Goal: Transaction & Acquisition: Purchase product/service

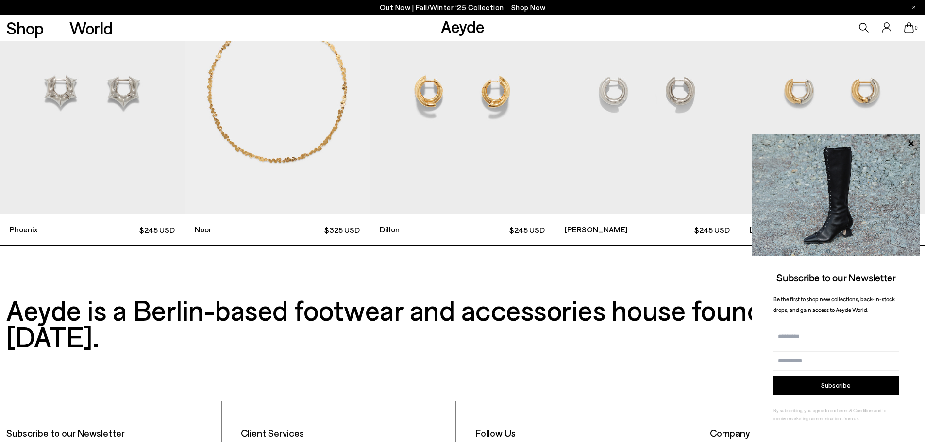
scroll to position [3254, 0]
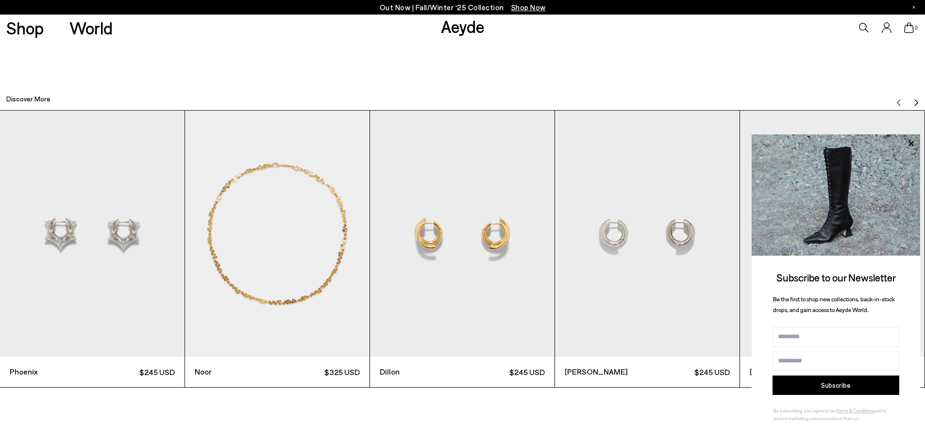
click at [109, 234] on img "1 / 12" at bounding box center [92, 234] width 185 height 246
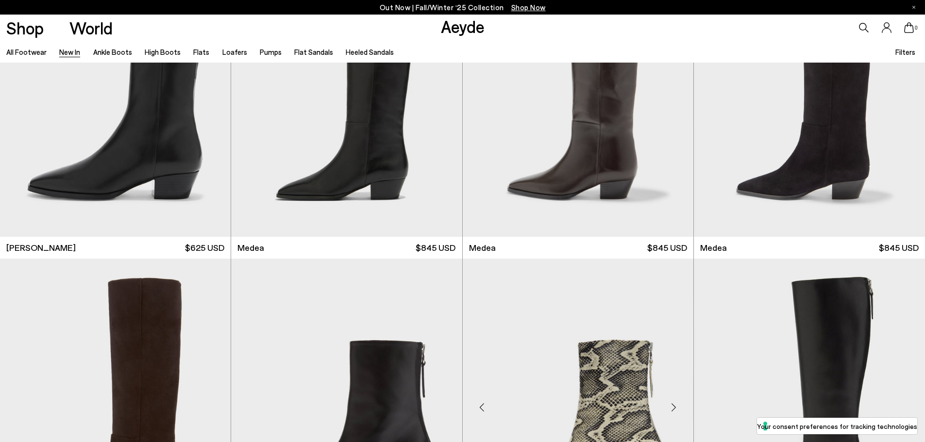
scroll to position [971, 0]
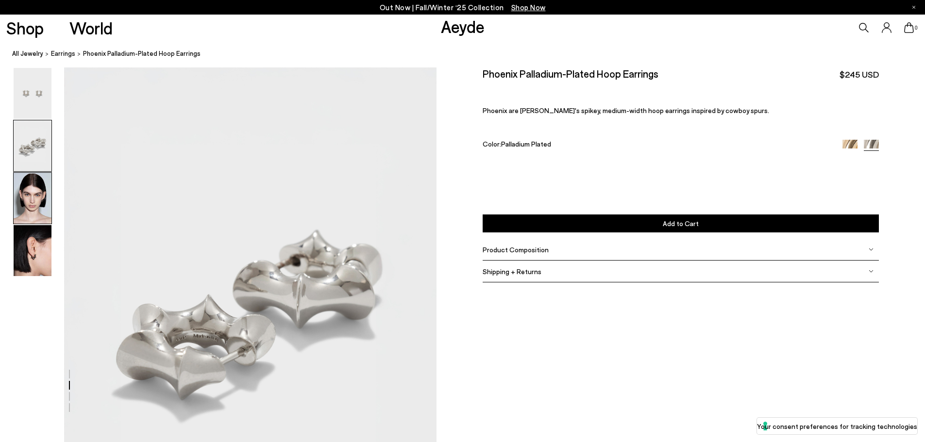
click at [35, 191] on img at bounding box center [33, 198] width 38 height 51
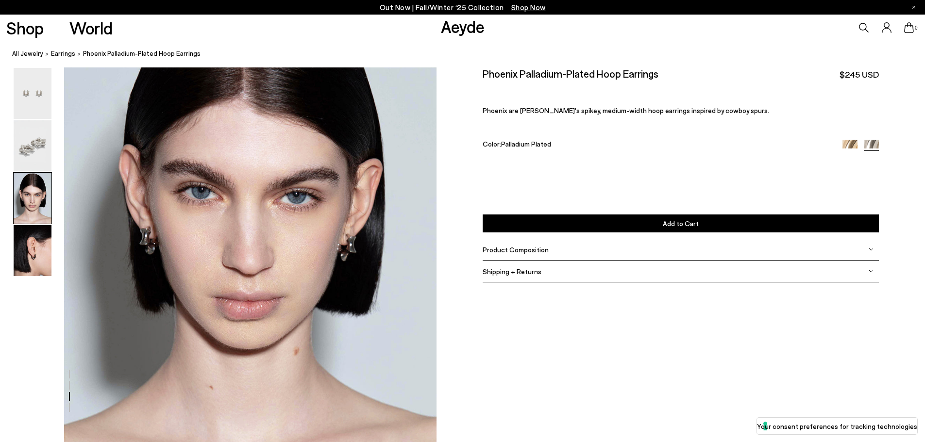
scroll to position [1021, 0]
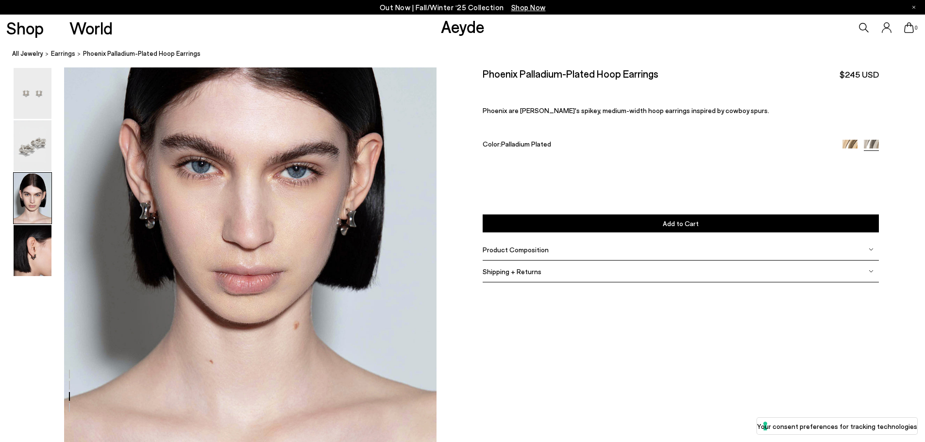
click at [344, 230] on div at bounding box center [218, 43] width 437 height 1992
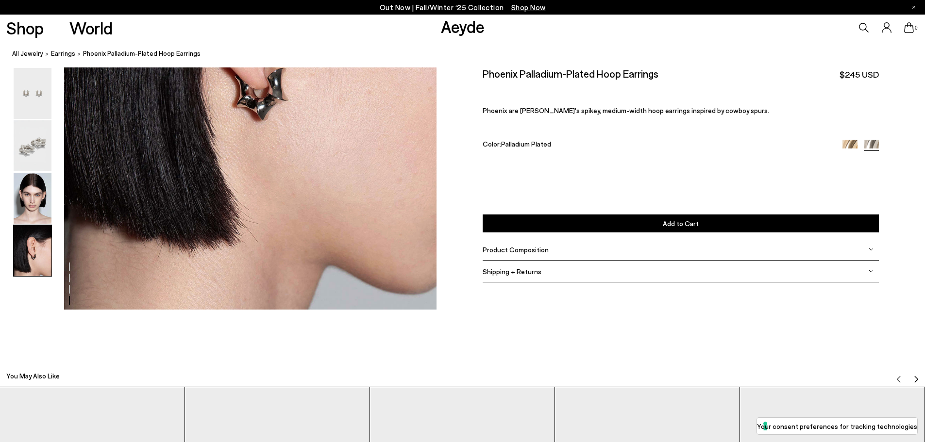
scroll to position [1749, 0]
click at [35, 147] on img at bounding box center [33, 145] width 38 height 51
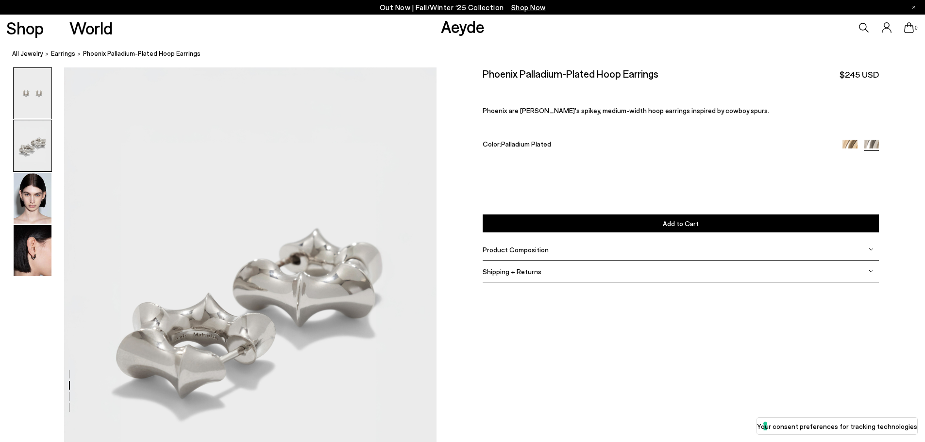
scroll to position [377, 0]
click at [36, 105] on img at bounding box center [33, 93] width 38 height 51
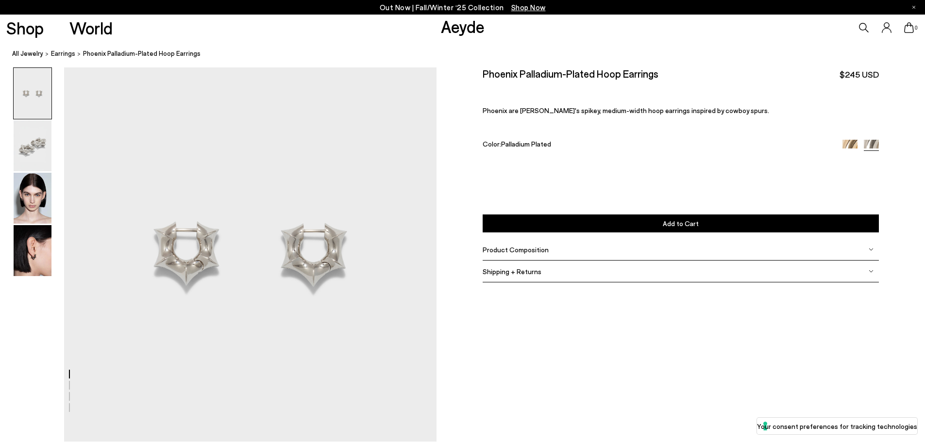
scroll to position [0, 0]
click at [38, 186] on img at bounding box center [33, 198] width 38 height 51
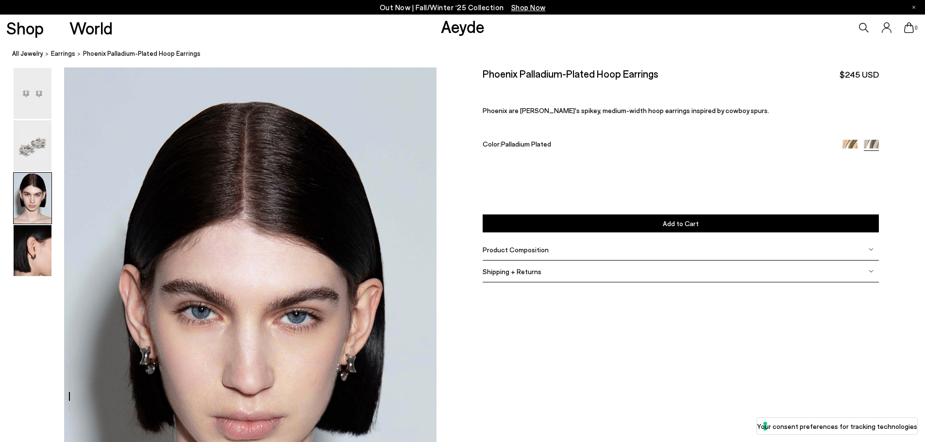
scroll to position [924, 0]
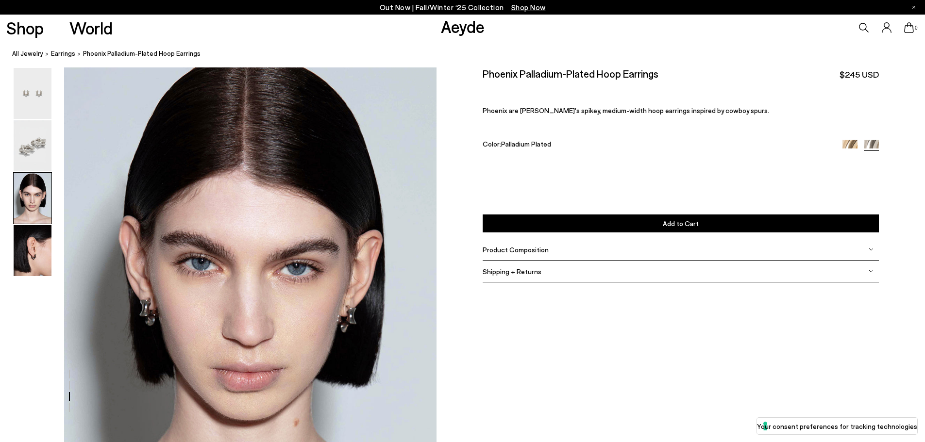
click at [708, 223] on button "Add to Cart Select a Size First" at bounding box center [681, 224] width 396 height 18
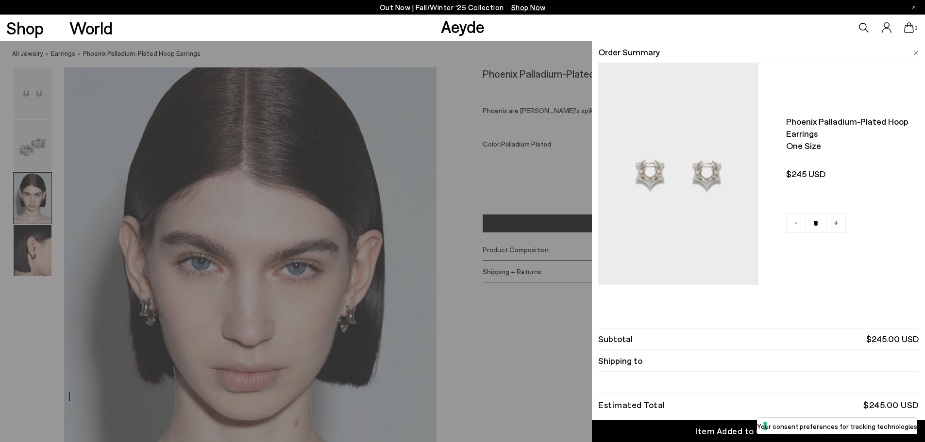
click at [918, 51] on img at bounding box center [916, 53] width 5 height 4
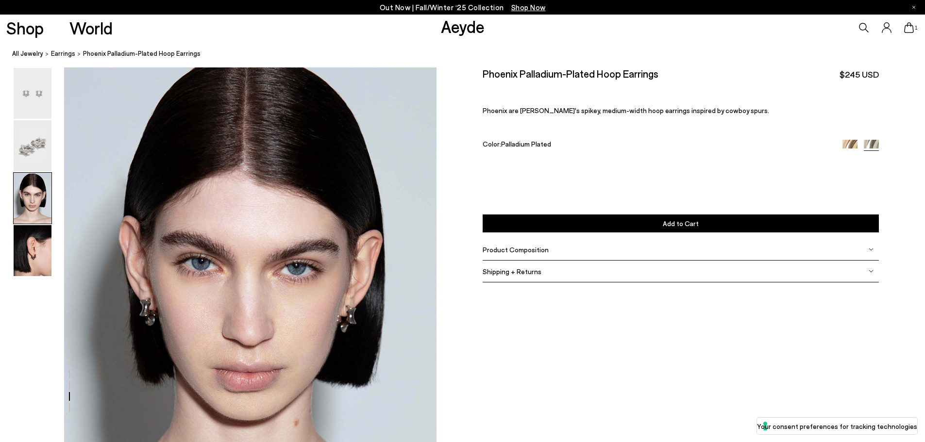
click at [850, 143] on img at bounding box center [850, 147] width 15 height 15
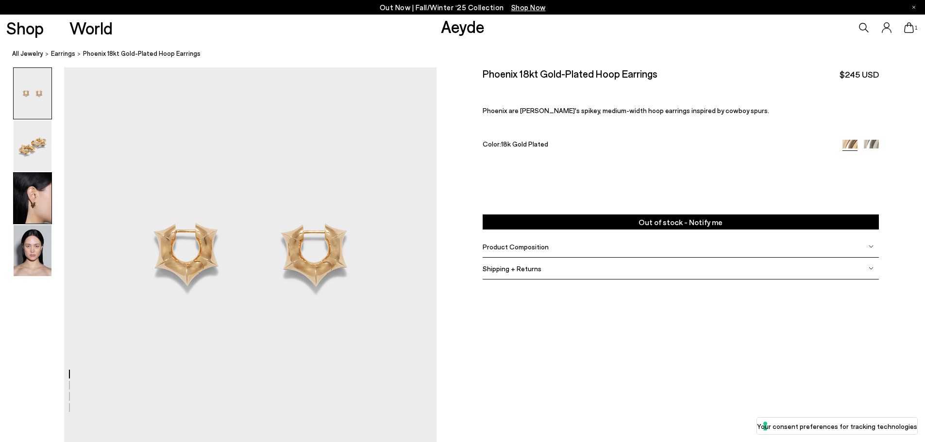
click at [36, 205] on img at bounding box center [33, 198] width 38 height 51
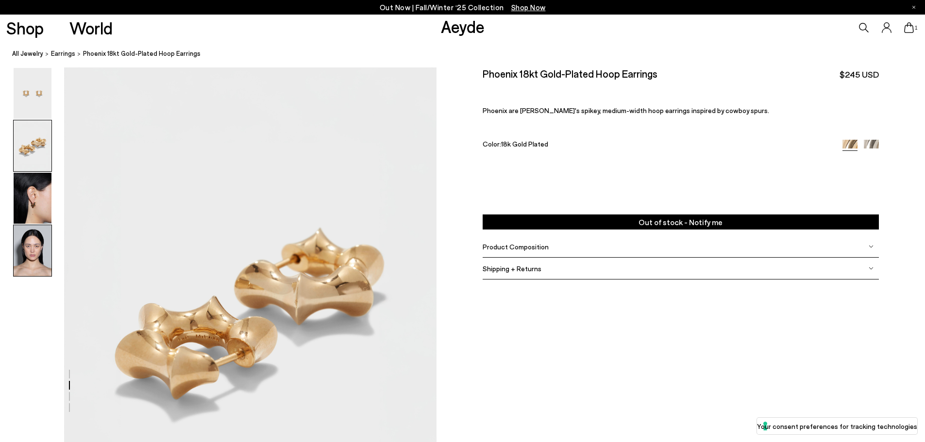
click at [34, 245] on img at bounding box center [33, 250] width 38 height 51
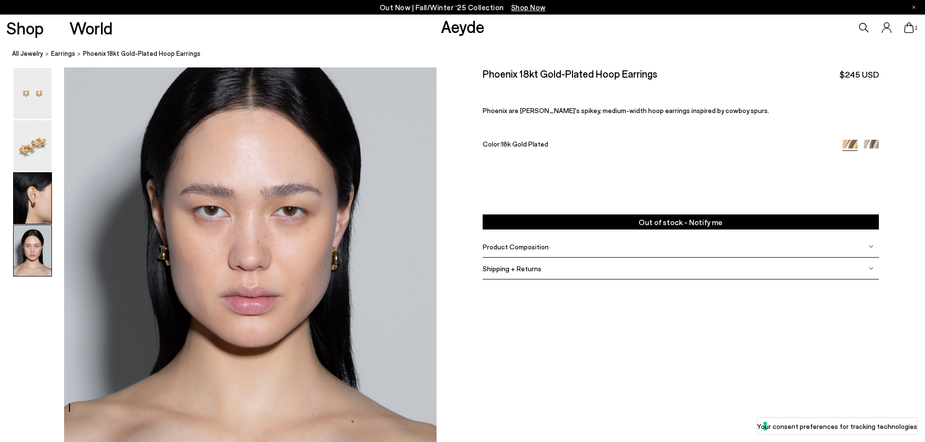
scroll to position [1440, 0]
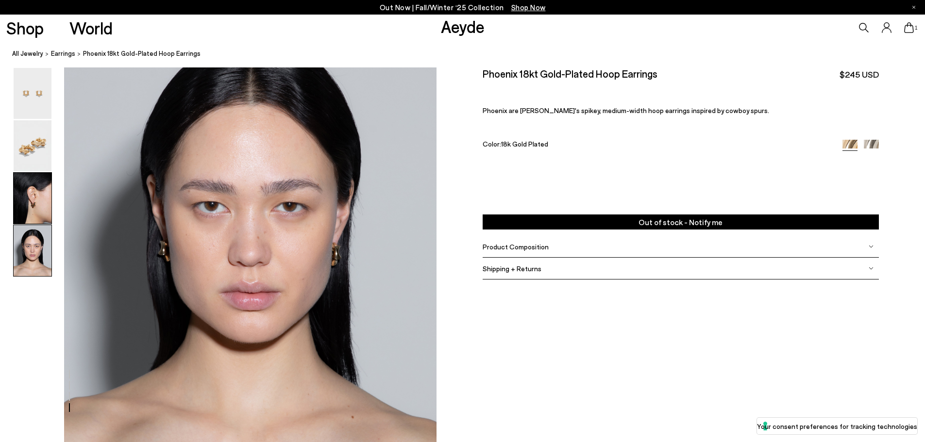
click at [40, 196] on img at bounding box center [33, 198] width 38 height 51
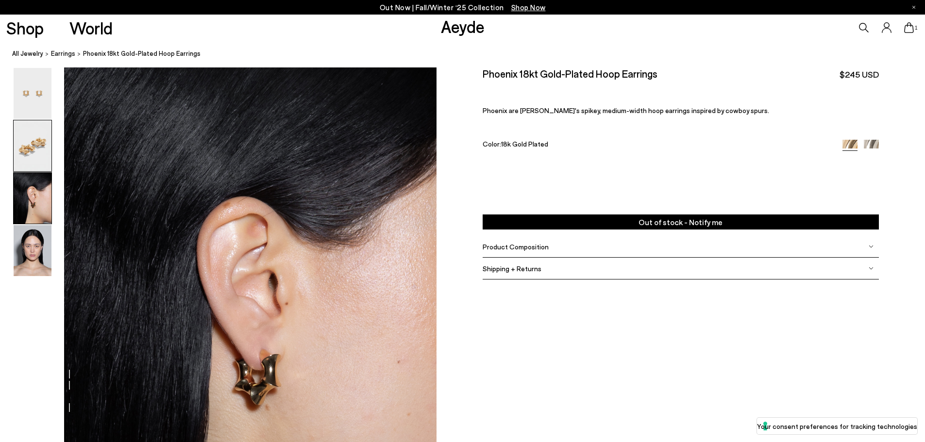
click at [40, 150] on img at bounding box center [33, 145] width 38 height 51
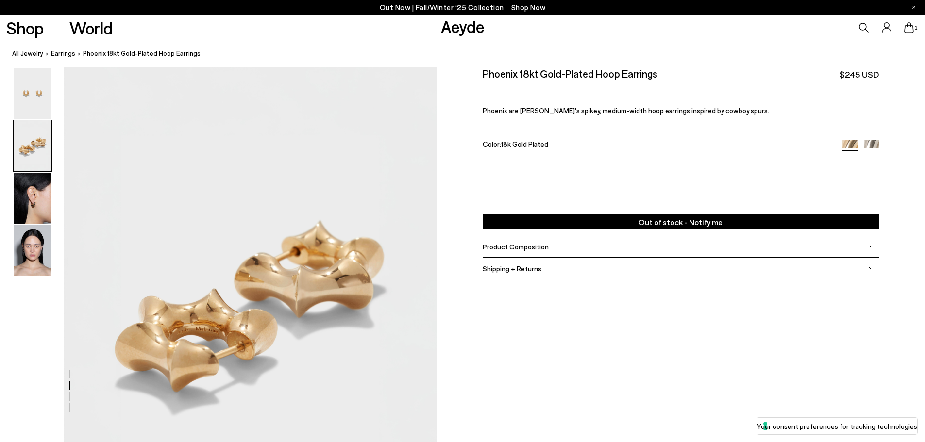
scroll to position [377, 0]
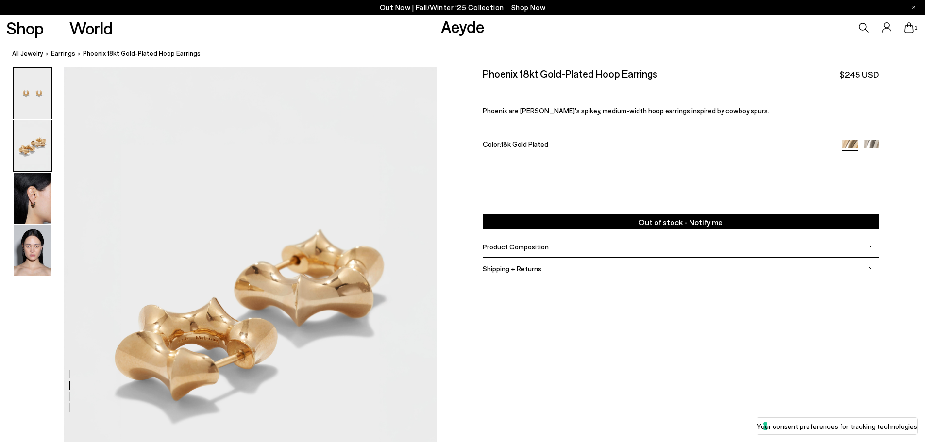
click at [32, 107] on img at bounding box center [33, 93] width 38 height 51
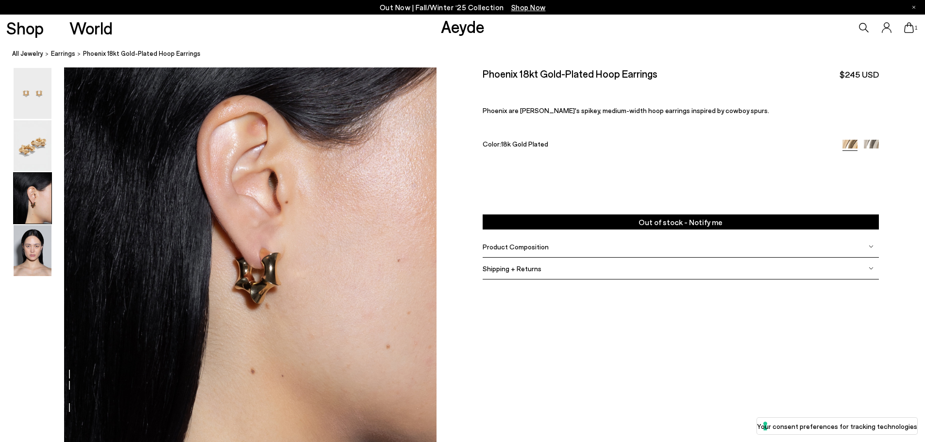
scroll to position [971, 0]
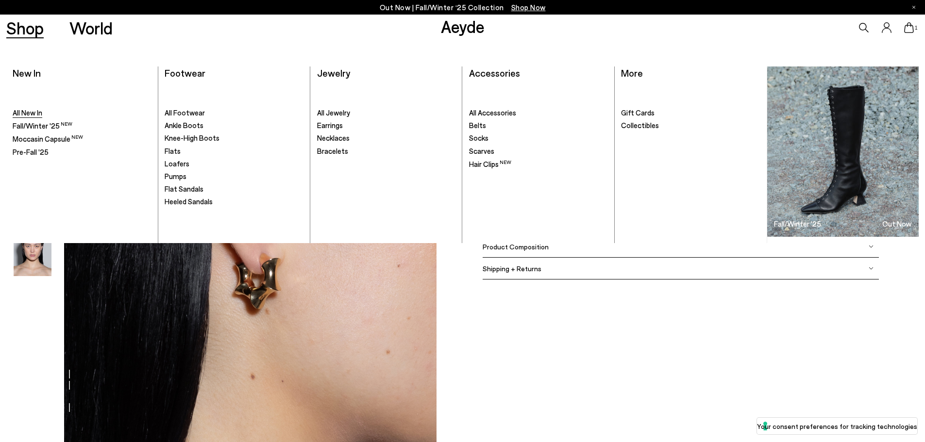
click at [31, 111] on span "All New In" at bounding box center [28, 112] width 30 height 9
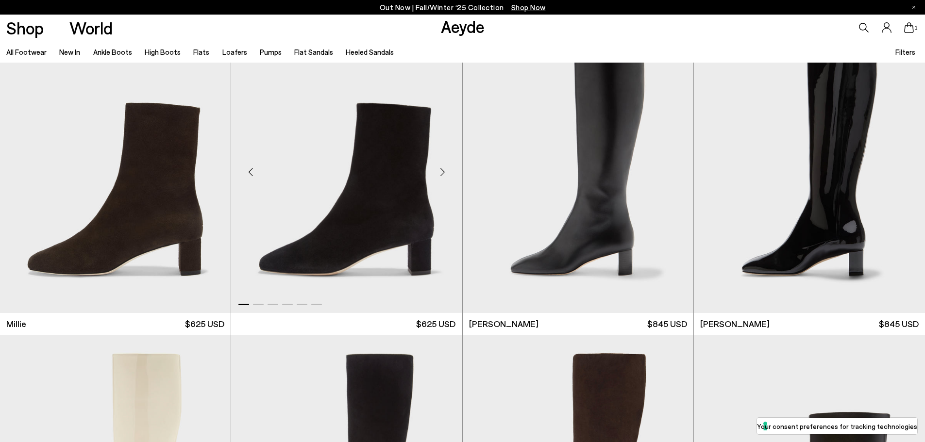
scroll to position [2971, 0]
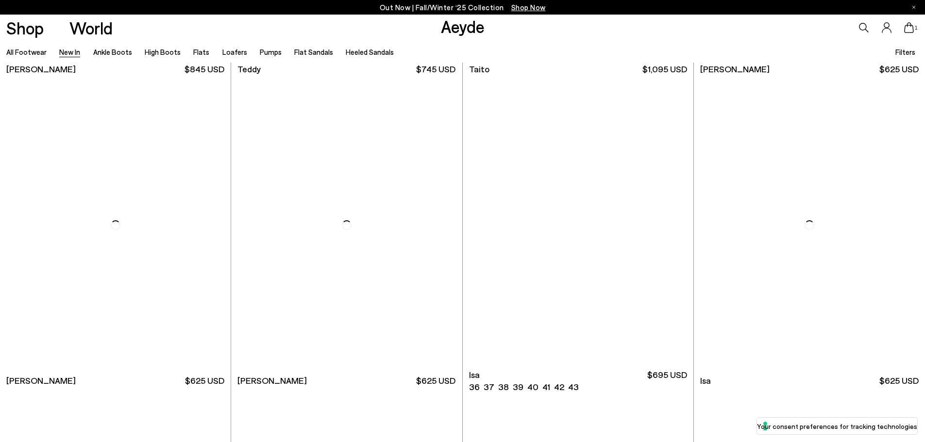
scroll to position [5925, 0]
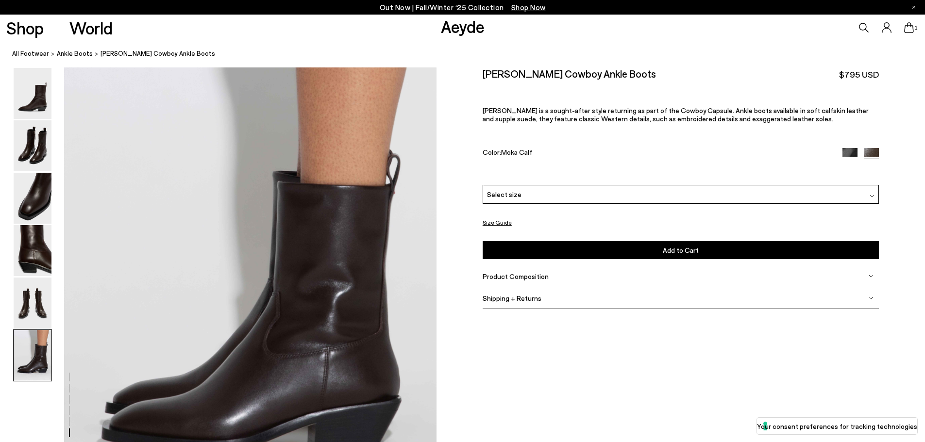
scroll to position [2720, 0]
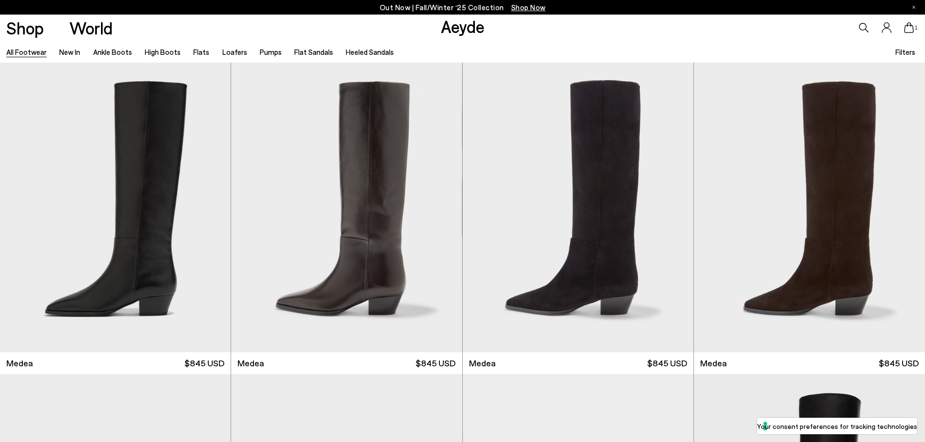
click at [909, 53] on span "Filters" at bounding box center [906, 52] width 20 height 9
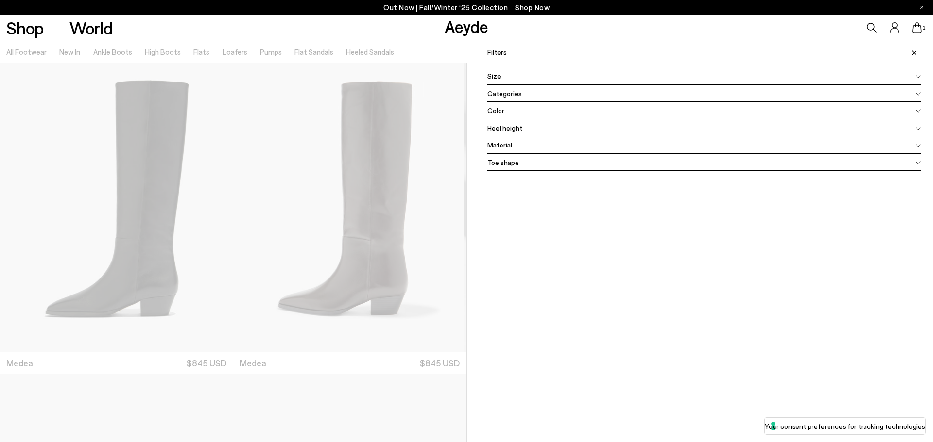
click at [490, 115] on span "Color" at bounding box center [495, 110] width 17 height 10
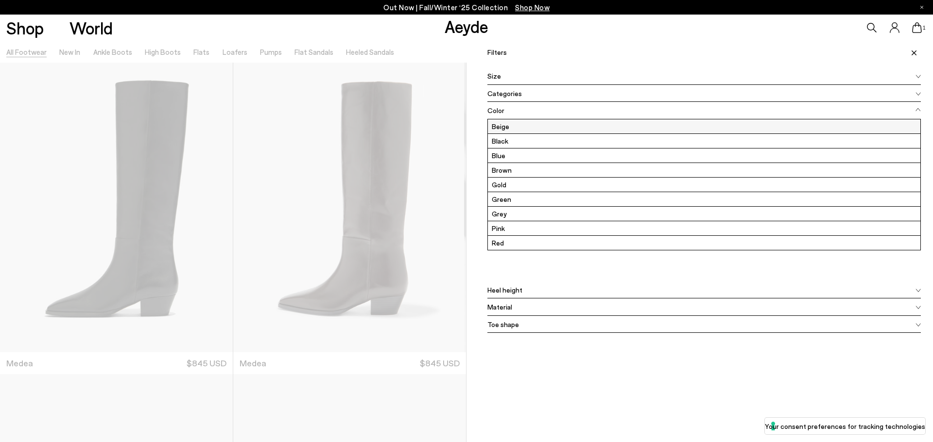
click at [492, 128] on label "Beige" at bounding box center [704, 126] width 432 height 14
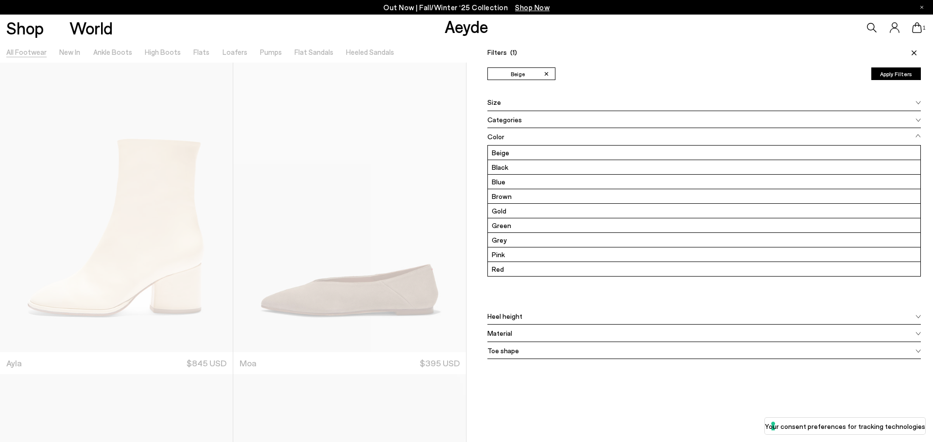
click at [898, 71] on button "Apply Filters" at bounding box center [896, 74] width 50 height 13
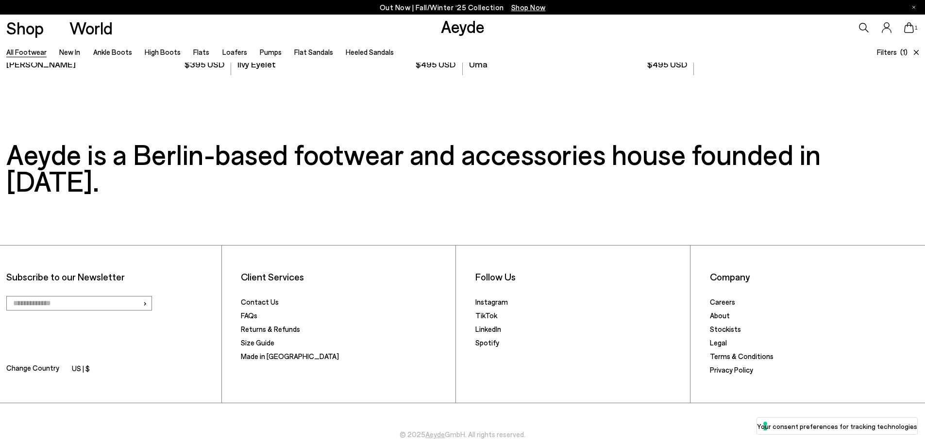
scroll to position [643, 0]
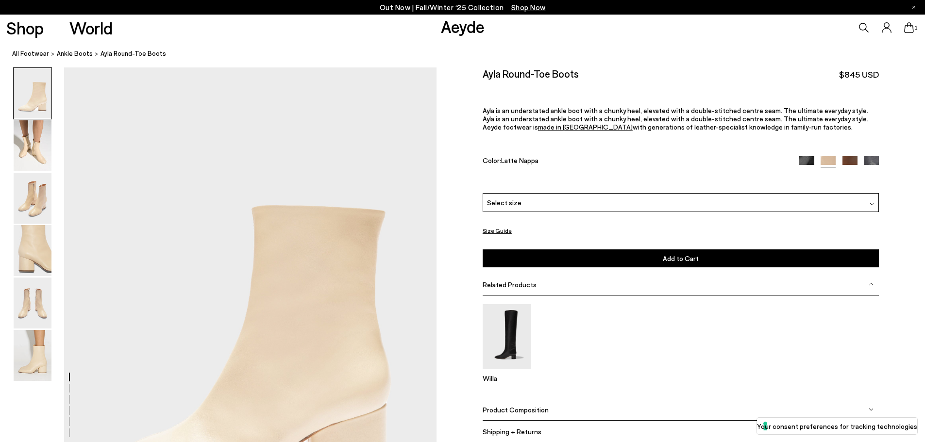
click at [513, 205] on span "Select size" at bounding box center [504, 203] width 34 height 10
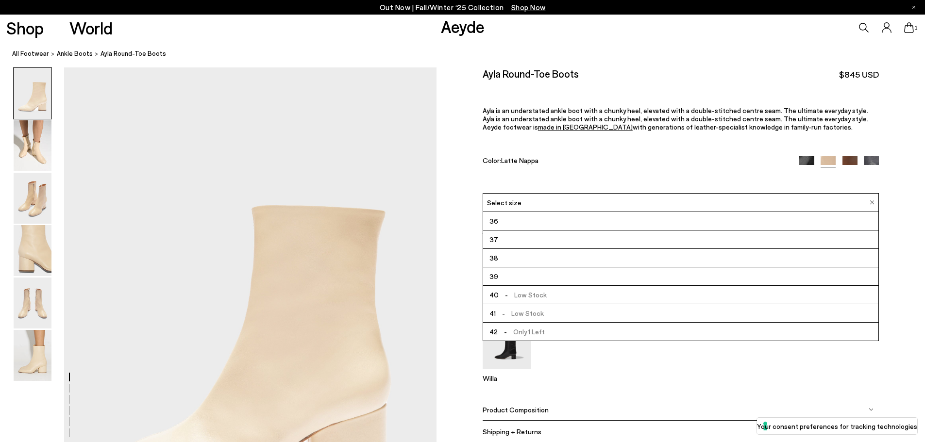
click at [454, 251] on div "Size Guide Shoes Belt Our shoes come in European sizing. The easiest way to mea…" at bounding box center [681, 262] width 489 height 389
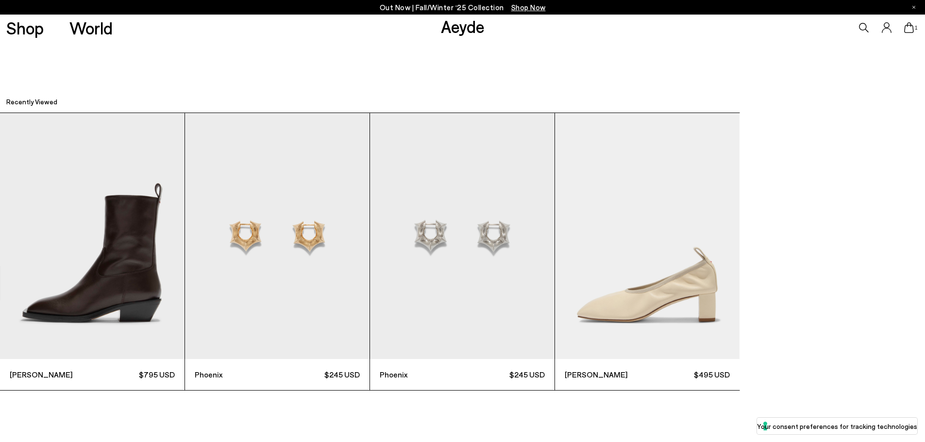
scroll to position [3788, 0]
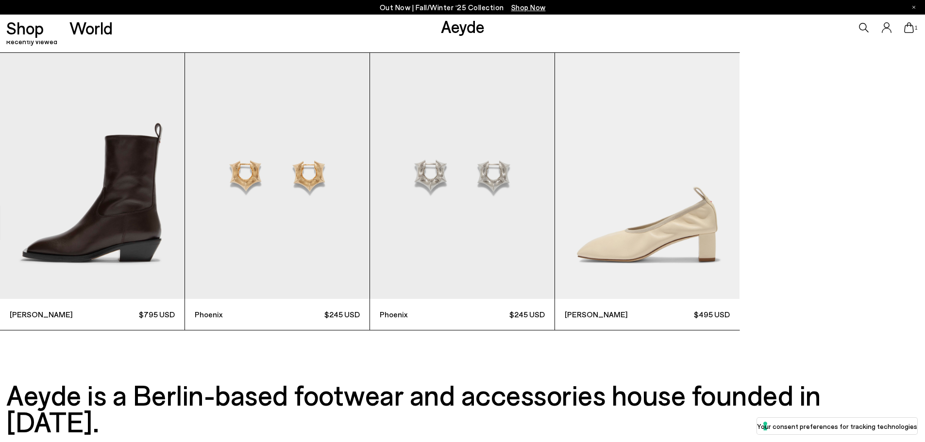
click at [670, 242] on img "4 / 4" at bounding box center [647, 176] width 185 height 246
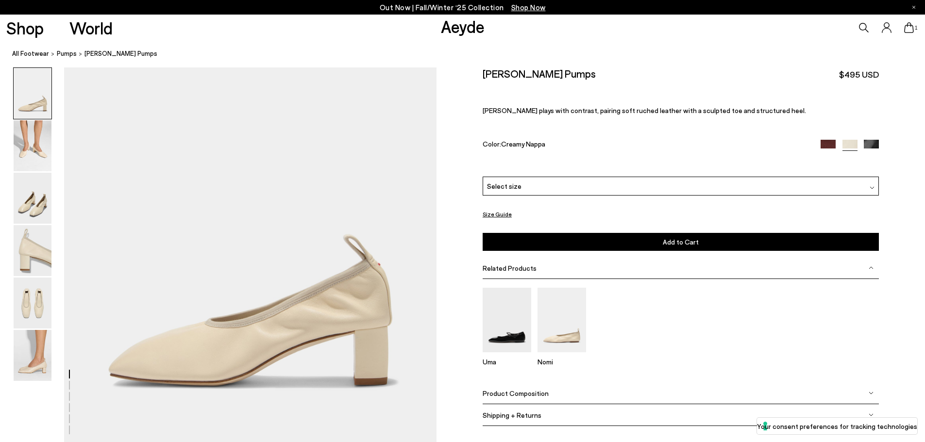
click at [544, 190] on div "Select size" at bounding box center [681, 186] width 396 height 19
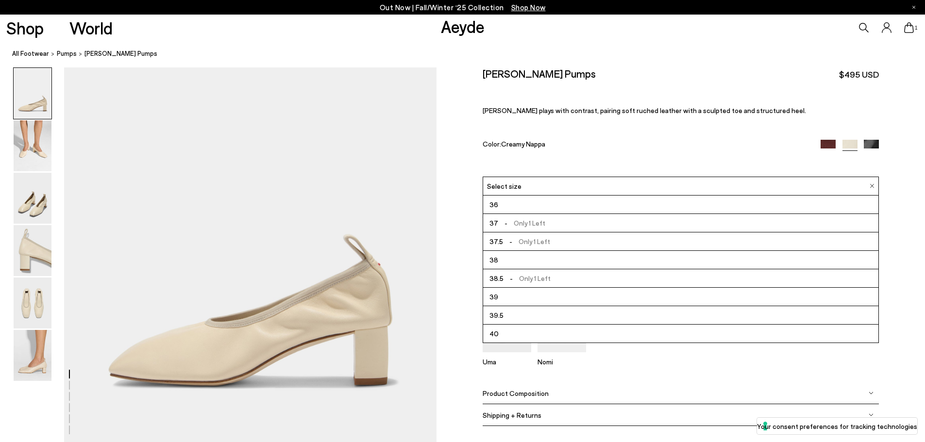
click at [467, 250] on div "Size Guide Shoes Belt Our shoes come in European sizing. The easiest way to mea…" at bounding box center [681, 254] width 489 height 372
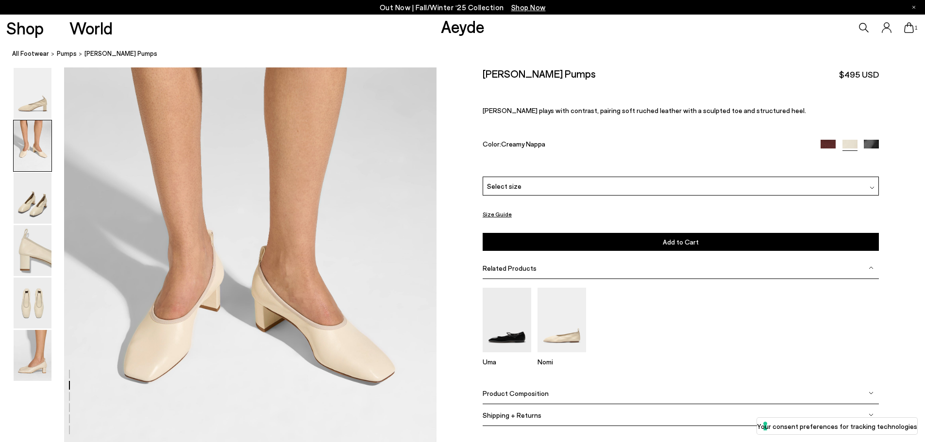
scroll to position [486, 0]
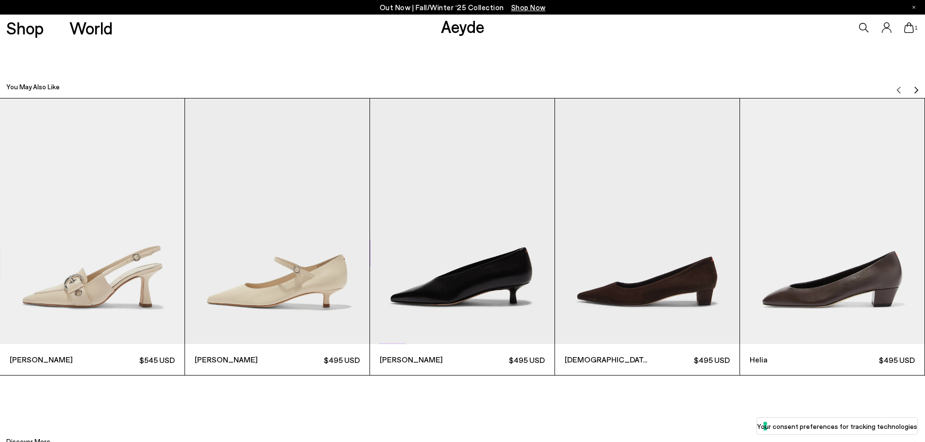
scroll to position [2914, 0]
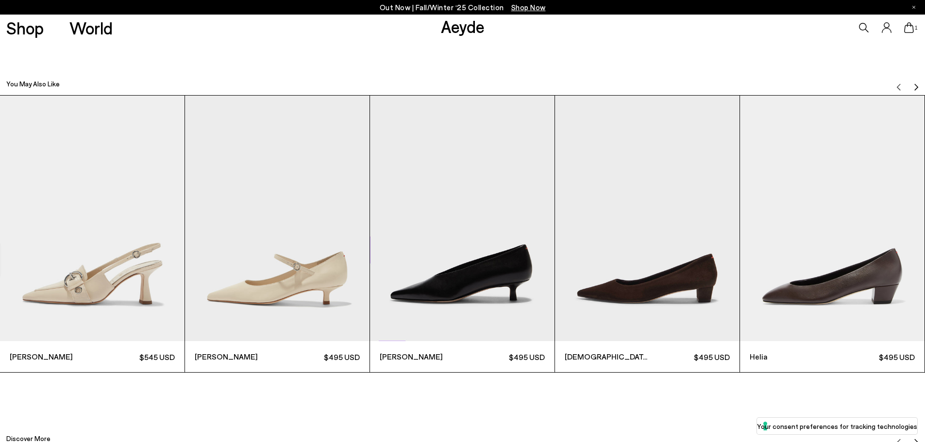
click at [117, 283] on img "1 / 12" at bounding box center [92, 219] width 185 height 246
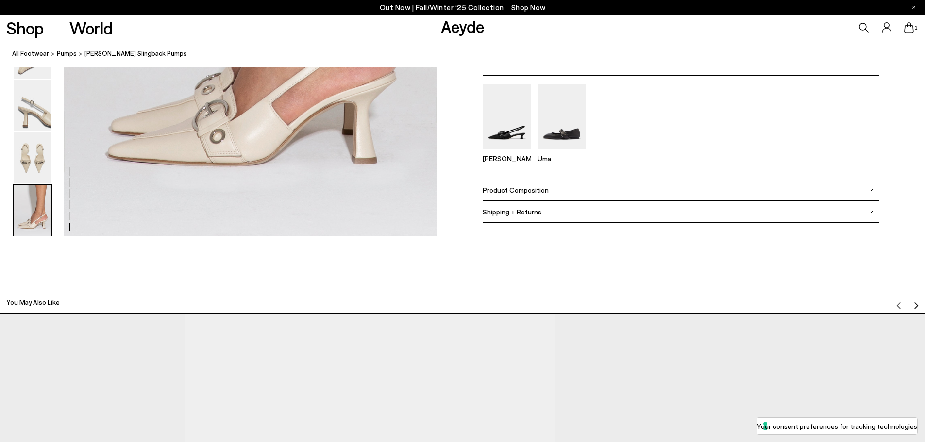
scroll to position [3108, 0]
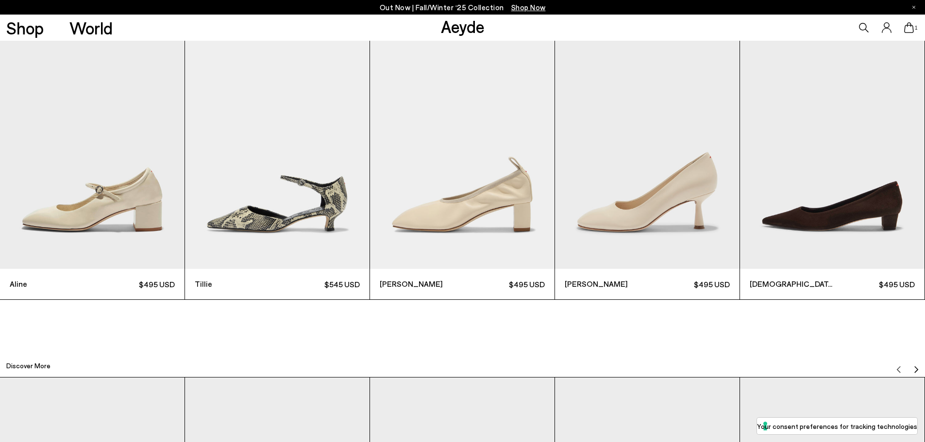
click at [659, 210] on img "4 / 12" at bounding box center [647, 146] width 185 height 246
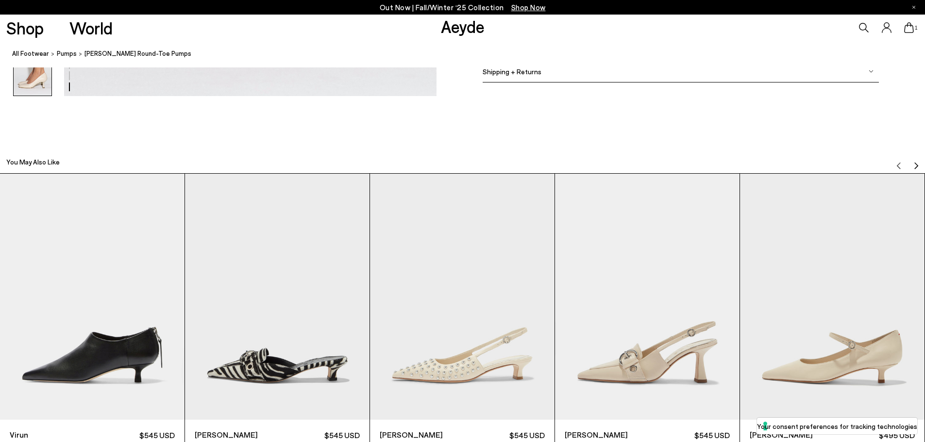
scroll to position [3157, 0]
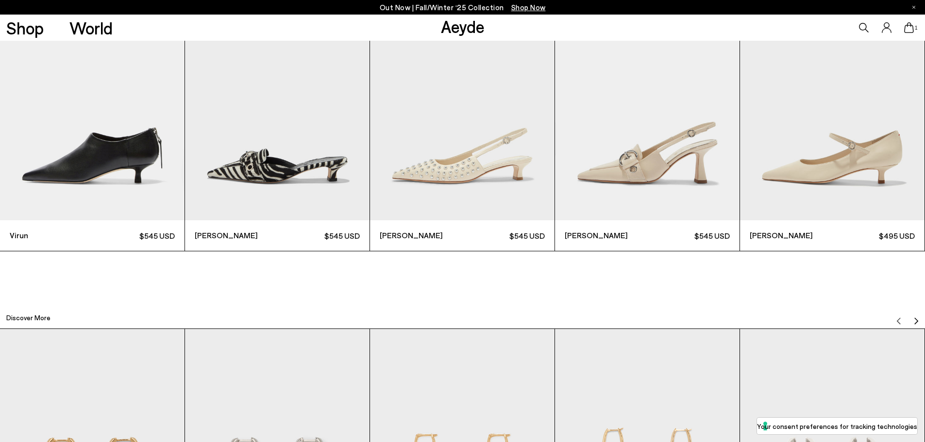
click at [832, 170] on img "5 / 12" at bounding box center [832, 97] width 185 height 246
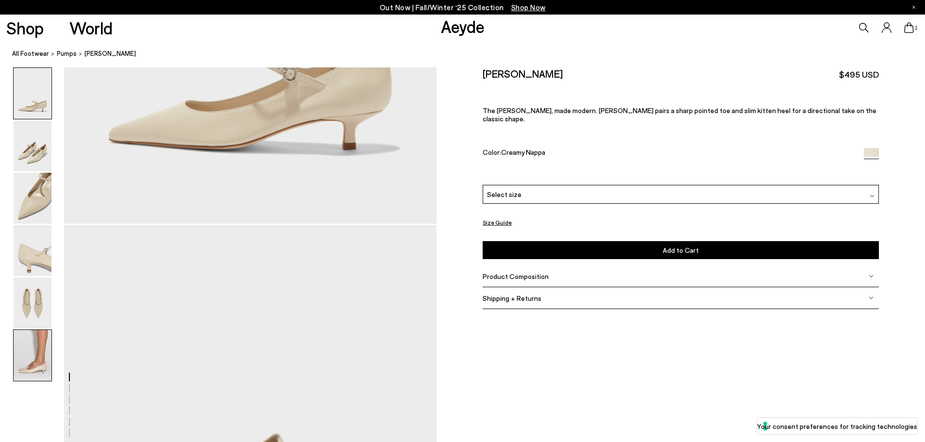
click at [36, 352] on img at bounding box center [33, 355] width 38 height 51
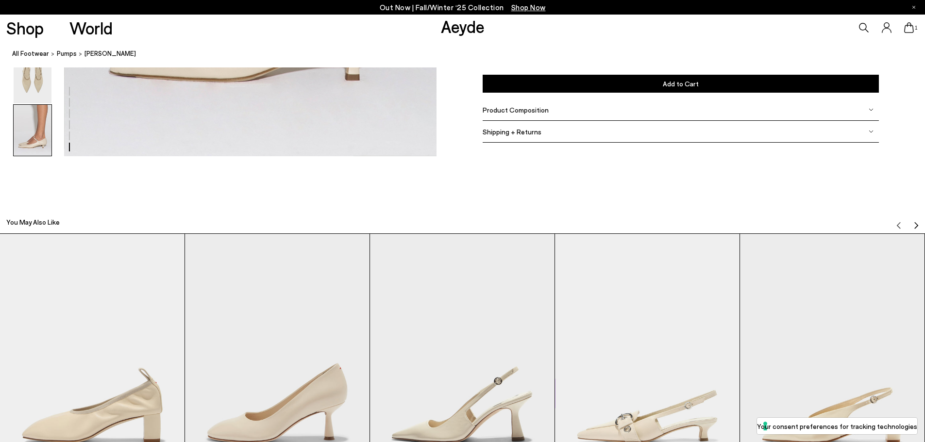
scroll to position [3140, 0]
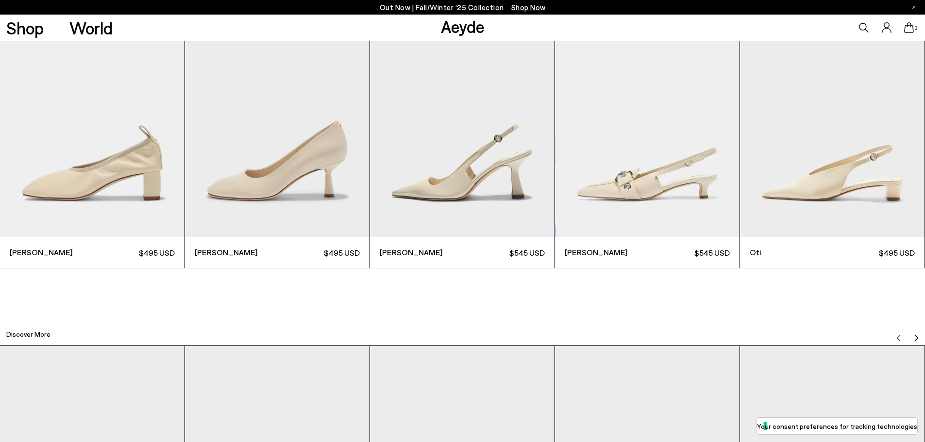
click at [824, 186] on img "5 / 12" at bounding box center [832, 114] width 185 height 246
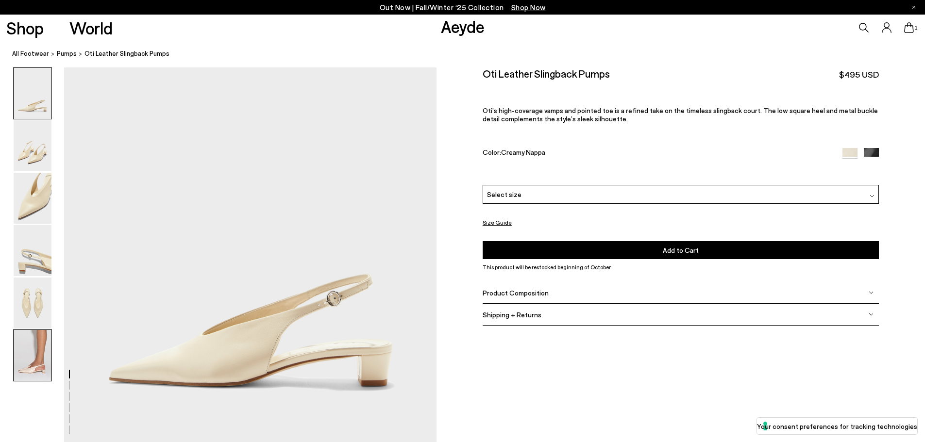
click at [33, 356] on img at bounding box center [33, 355] width 38 height 51
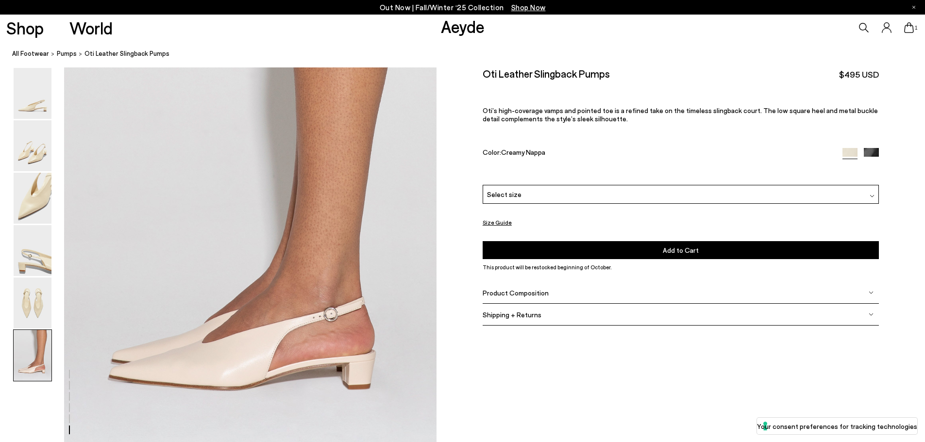
scroll to position [2484, 0]
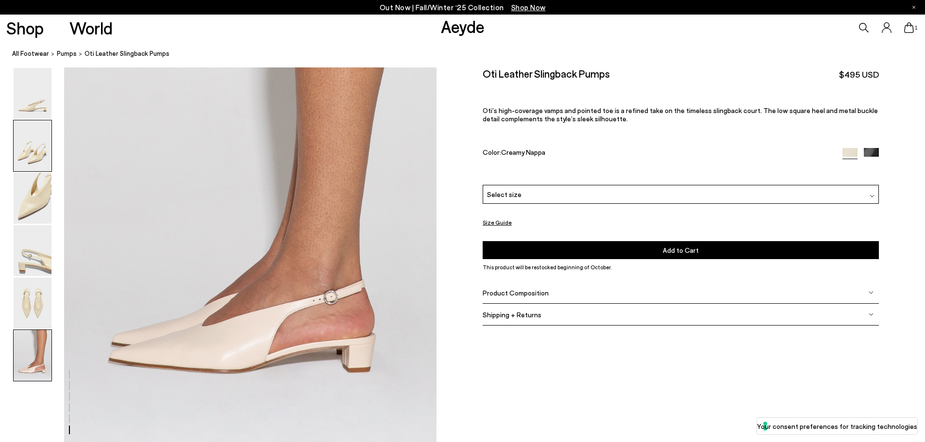
click at [40, 153] on img at bounding box center [33, 145] width 38 height 51
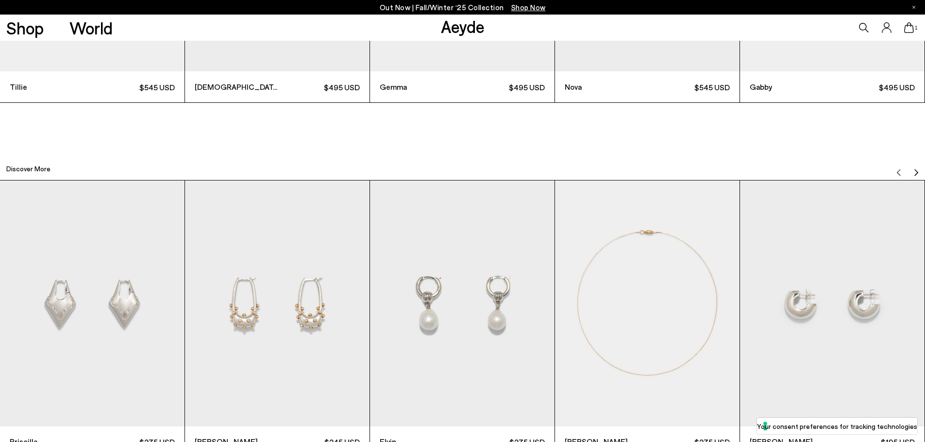
scroll to position [3292, 0]
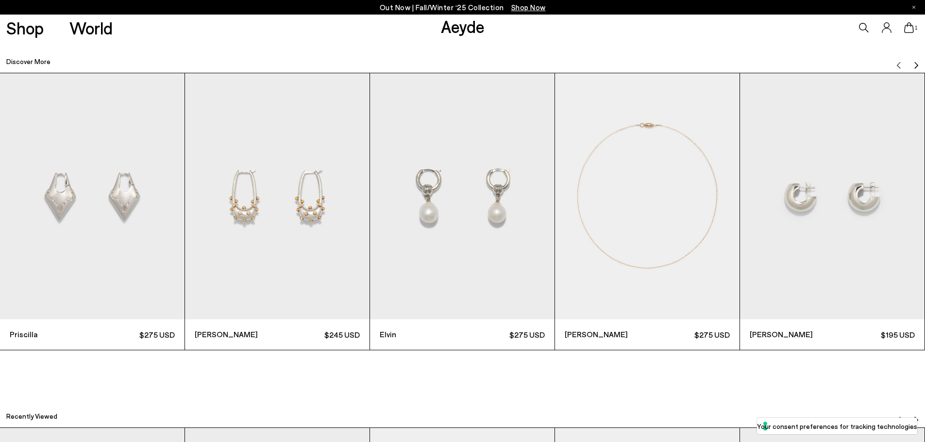
click at [916, 63] on img "Next slide" at bounding box center [917, 65] width 8 height 8
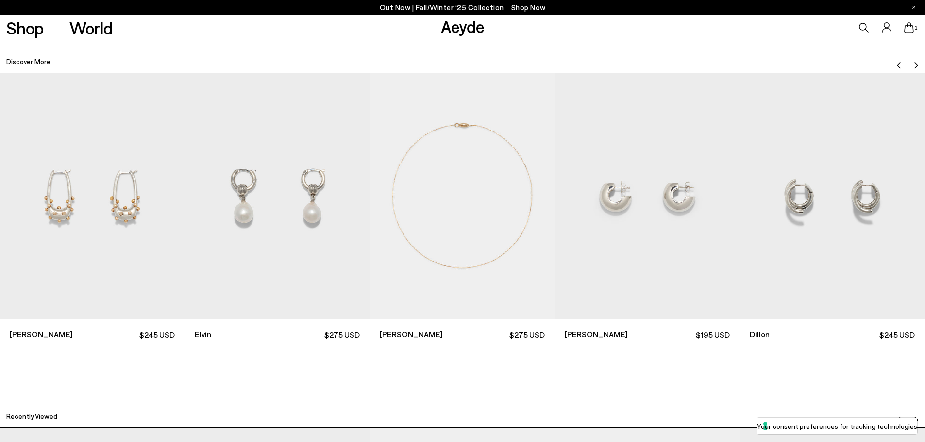
click at [916, 63] on img "Next slide" at bounding box center [917, 65] width 8 height 8
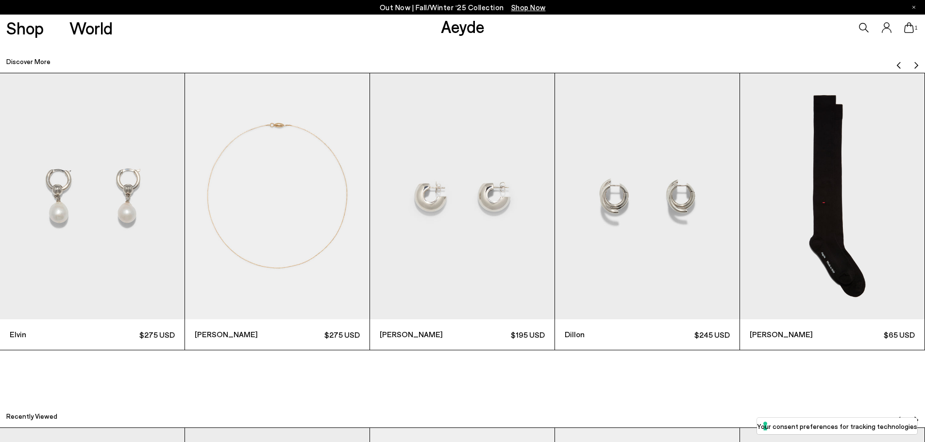
click at [916, 63] on img "Next slide" at bounding box center [917, 65] width 8 height 8
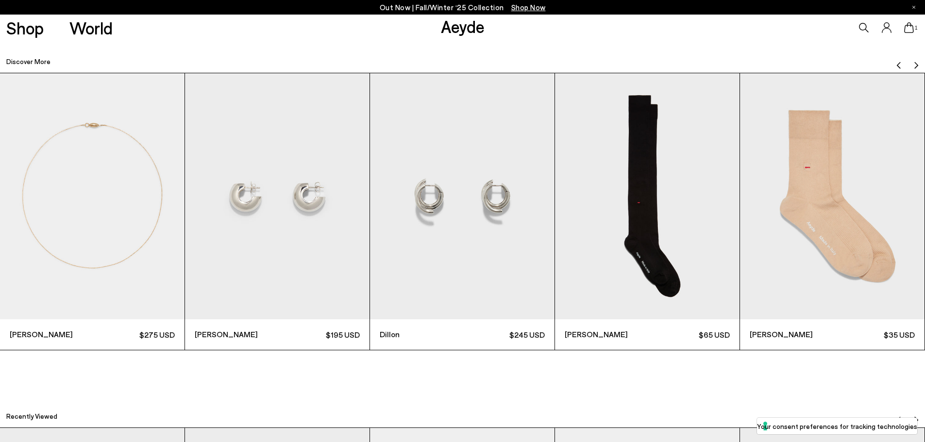
click at [916, 63] on img "Next slide" at bounding box center [917, 65] width 8 height 8
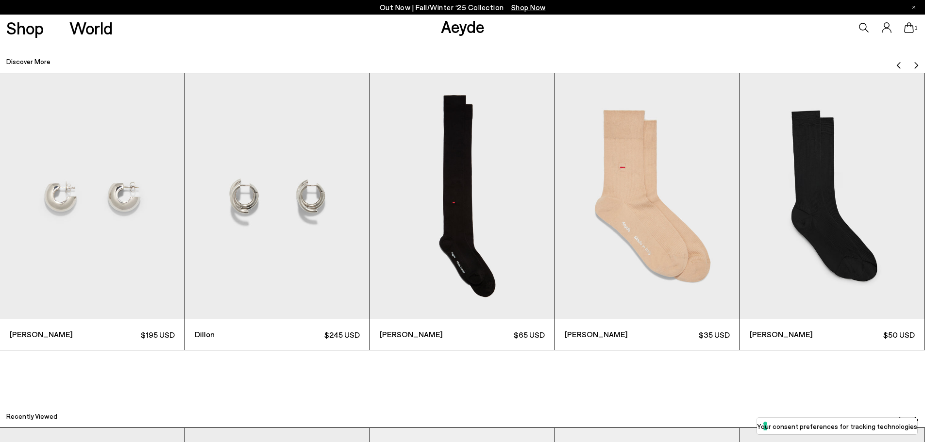
click at [916, 63] on img "Next slide" at bounding box center [917, 65] width 8 height 8
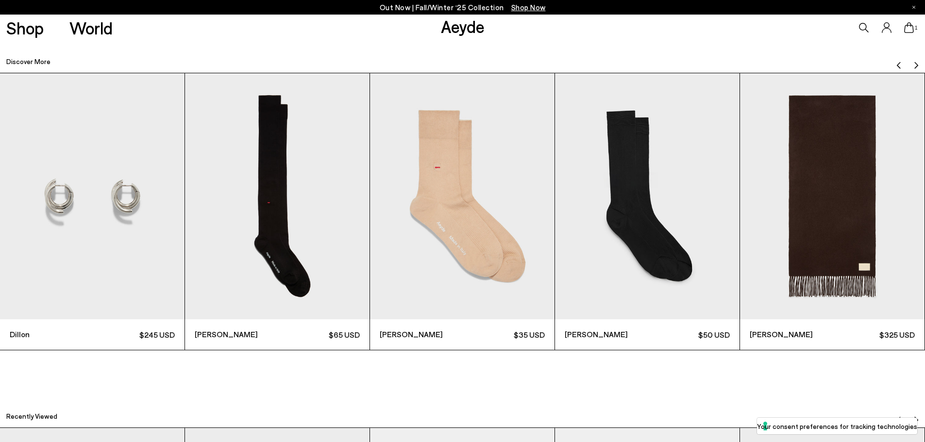
click at [916, 63] on img "Next slide" at bounding box center [917, 65] width 8 height 8
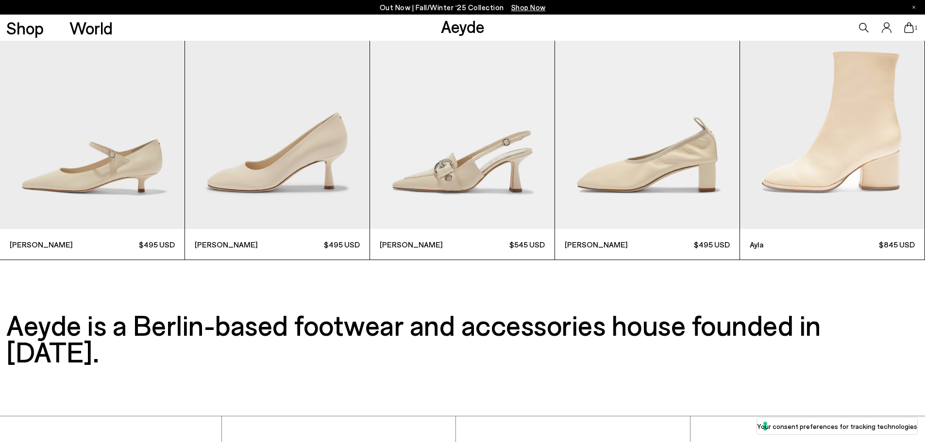
scroll to position [3642, 0]
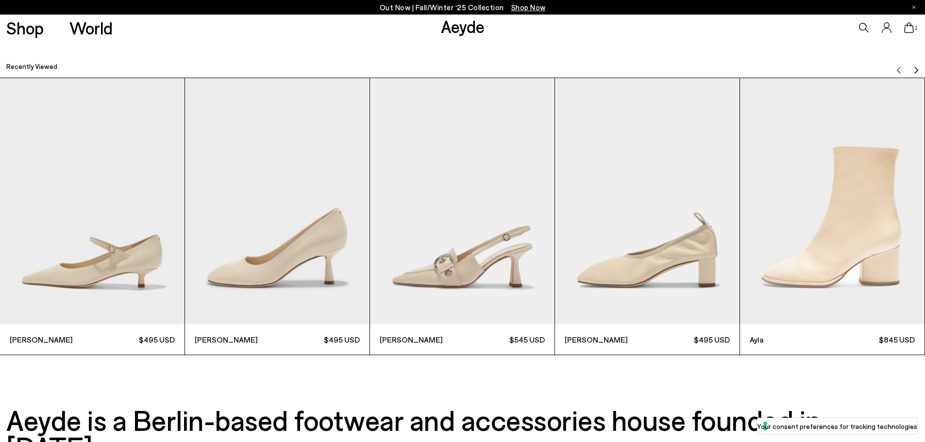
click at [102, 267] on img "1 / 8" at bounding box center [92, 201] width 185 height 246
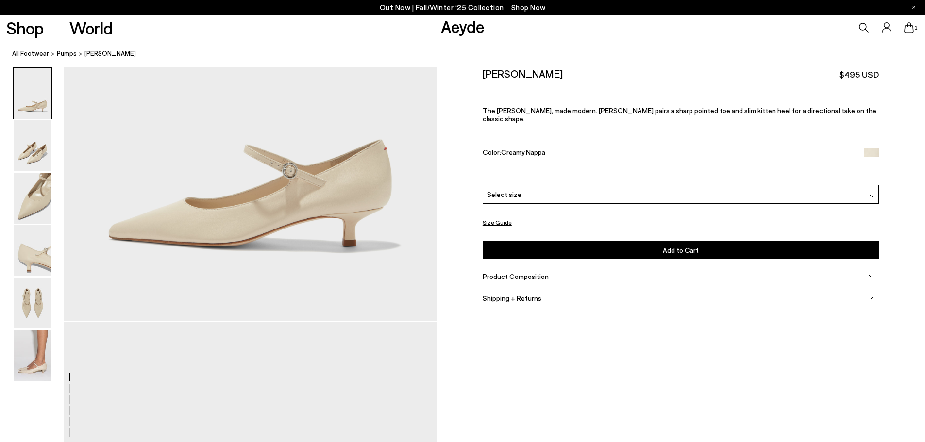
scroll to position [243, 0]
click at [39, 185] on img at bounding box center [33, 198] width 38 height 51
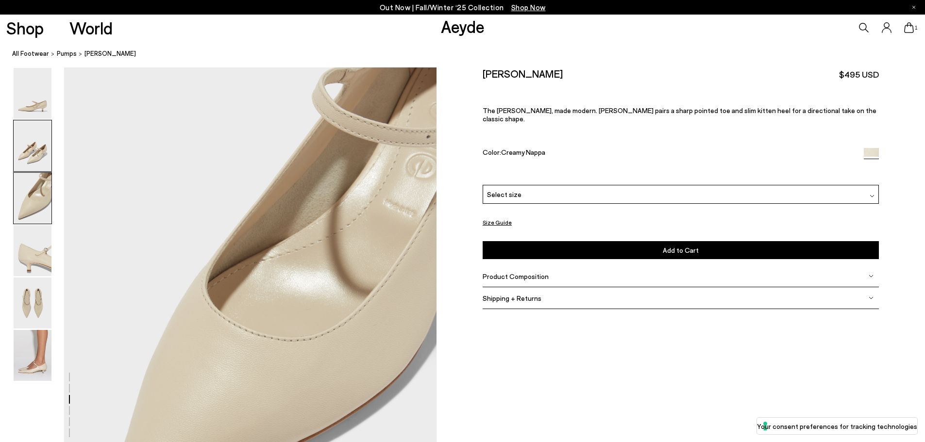
click at [31, 146] on img at bounding box center [33, 145] width 38 height 51
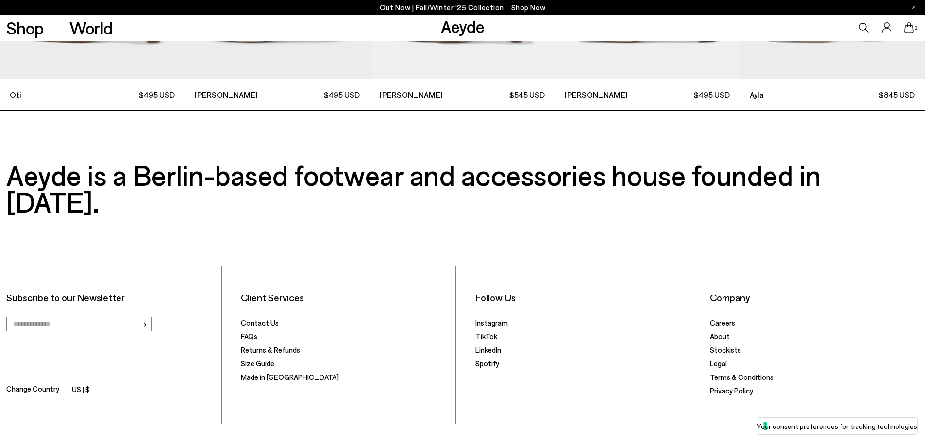
scroll to position [4061, 0]
